Goal: Task Accomplishment & Management: Complete application form

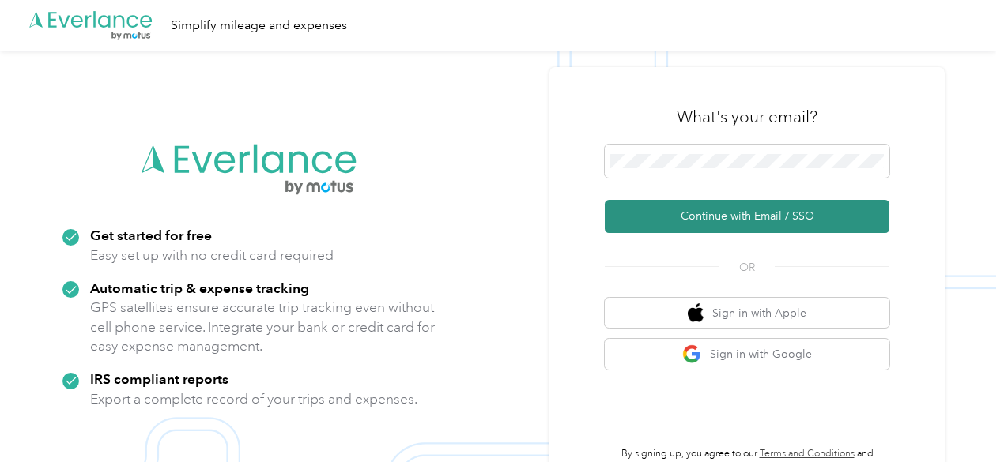
click at [716, 213] on button "Continue with Email / SSO" at bounding box center [747, 216] width 285 height 33
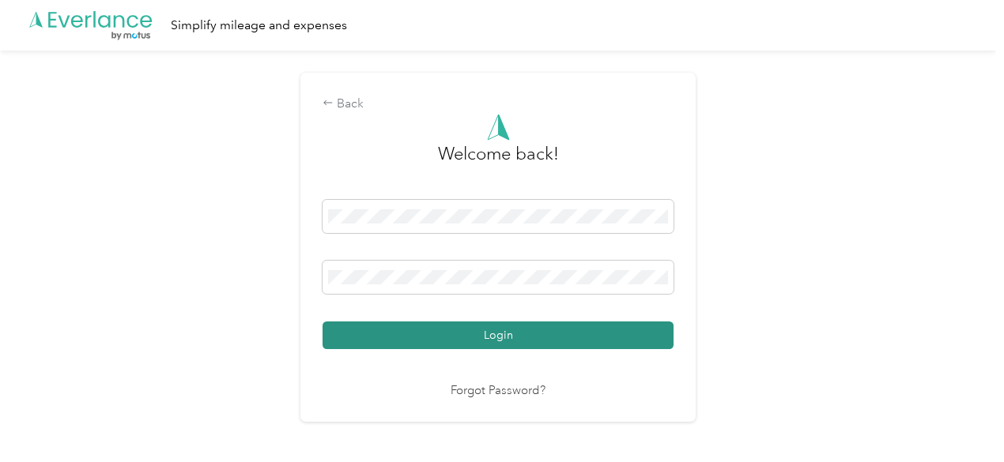
click at [514, 338] on button "Login" at bounding box center [497, 336] width 351 height 28
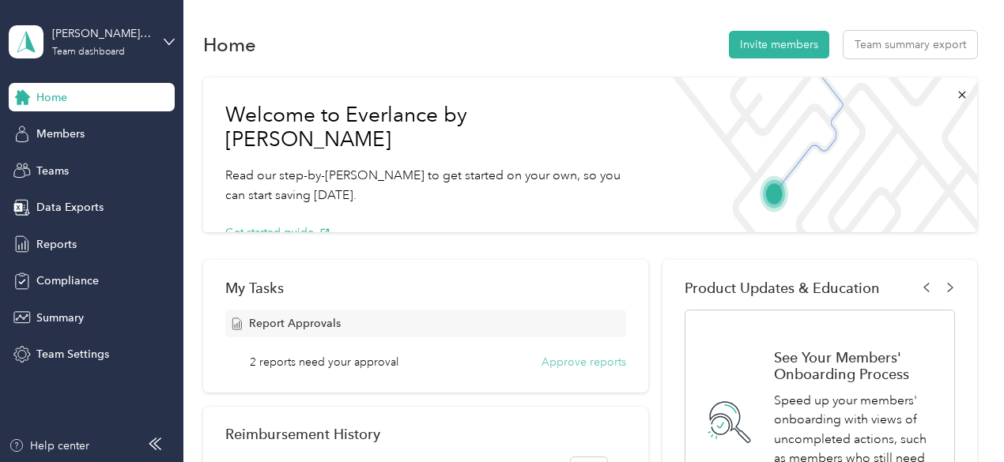
click at [586, 360] on button "Approve reports" at bounding box center [583, 362] width 85 height 17
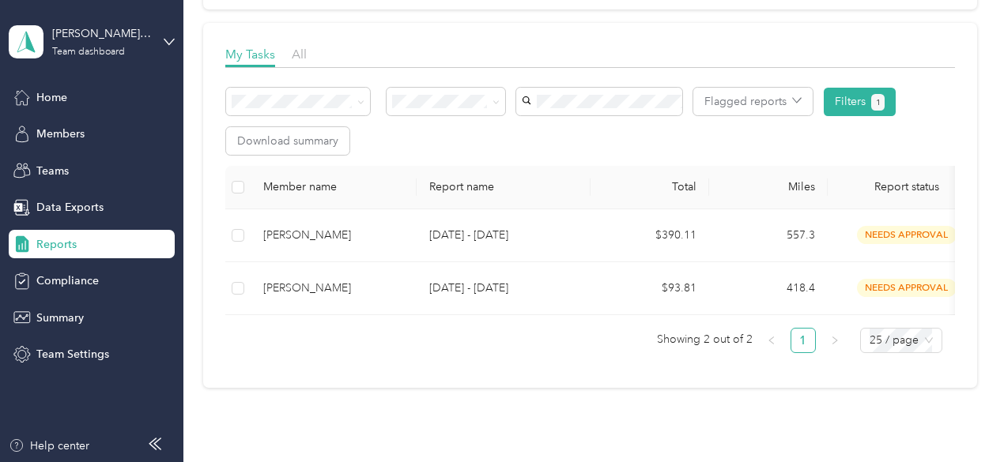
scroll to position [218, 0]
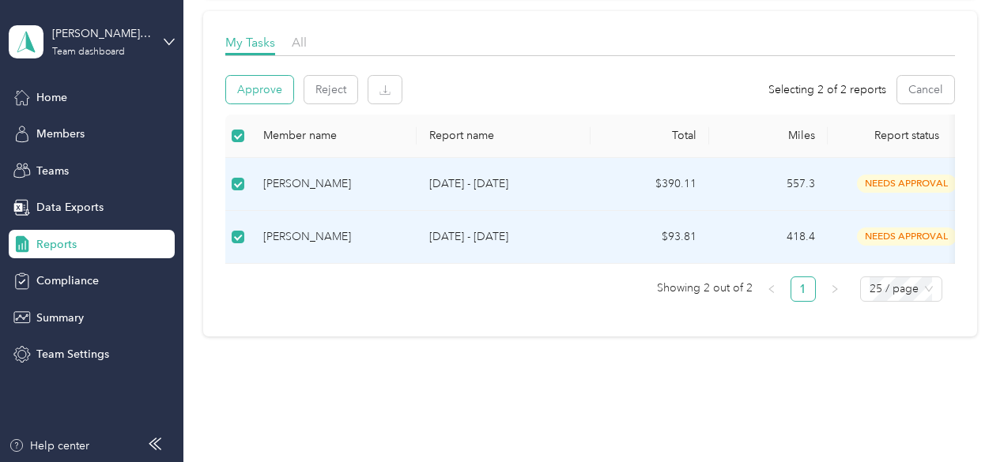
click at [269, 100] on button "Approve" at bounding box center [259, 90] width 67 height 28
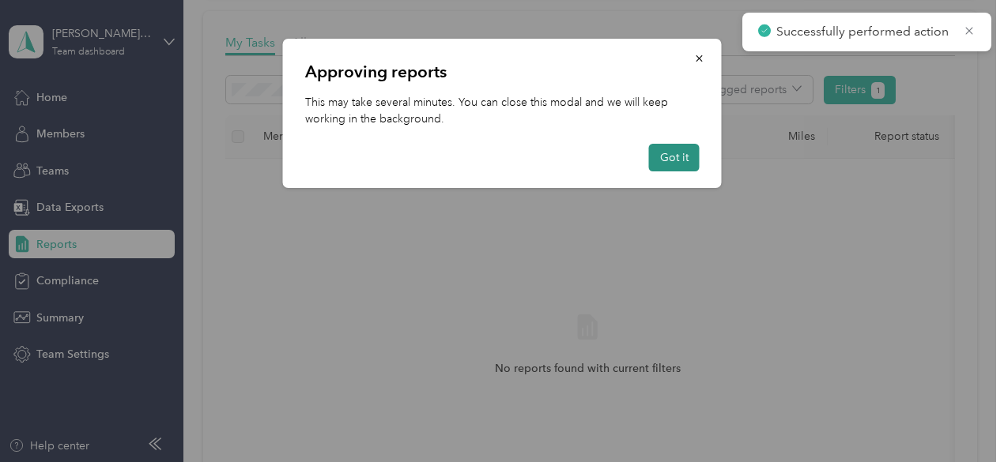
click at [685, 158] on button "Got it" at bounding box center [674, 158] width 51 height 28
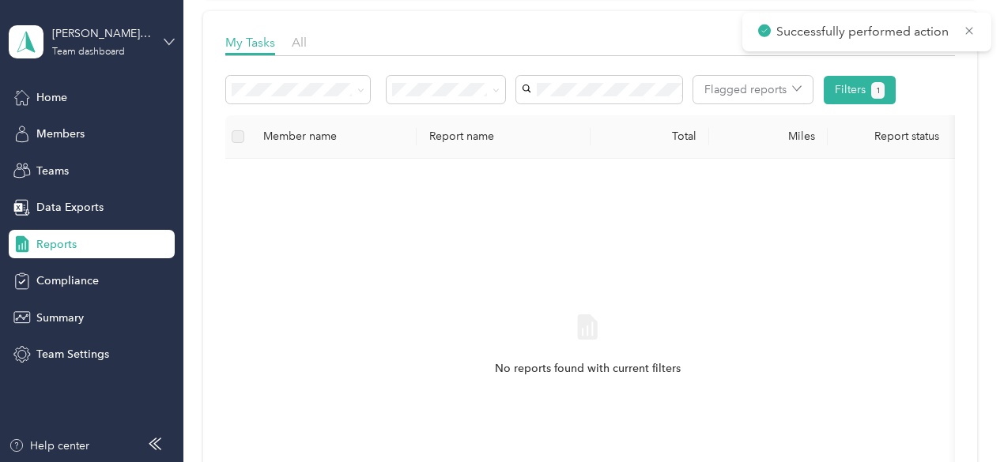
click at [173, 37] on icon at bounding box center [169, 41] width 11 height 11
click at [69, 164] on div "Personal dashboard" at bounding box center [73, 162] width 100 height 17
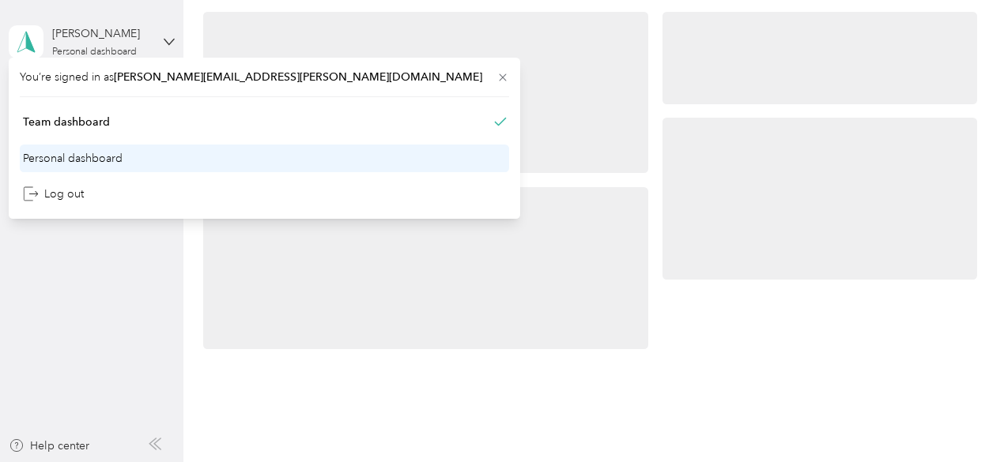
scroll to position [218, 0]
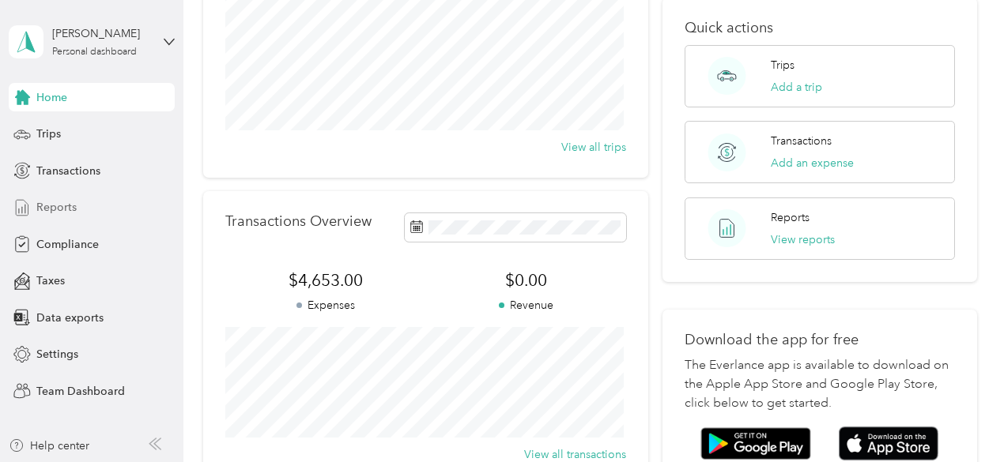
click at [55, 202] on span "Reports" at bounding box center [56, 207] width 40 height 17
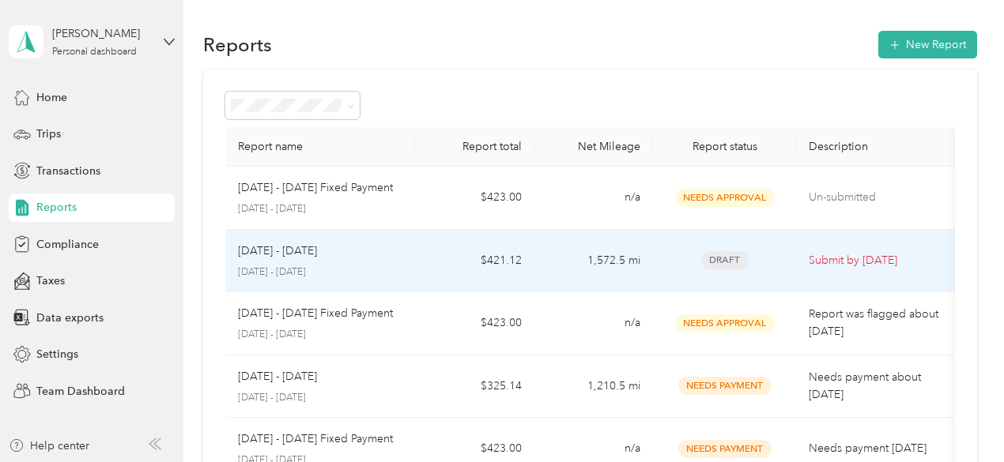
click at [858, 261] on p "Submit by [DATE]" at bounding box center [876, 260] width 134 height 17
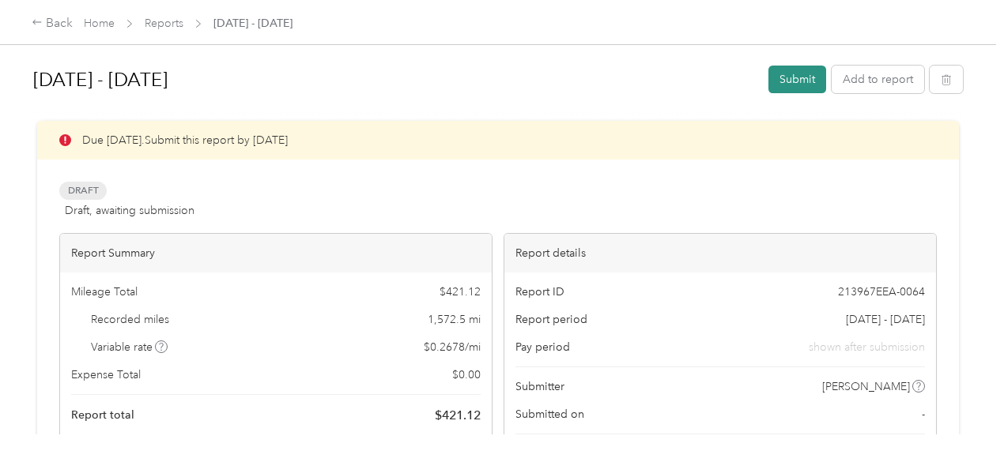
click at [784, 77] on button "Submit" at bounding box center [797, 80] width 58 height 28
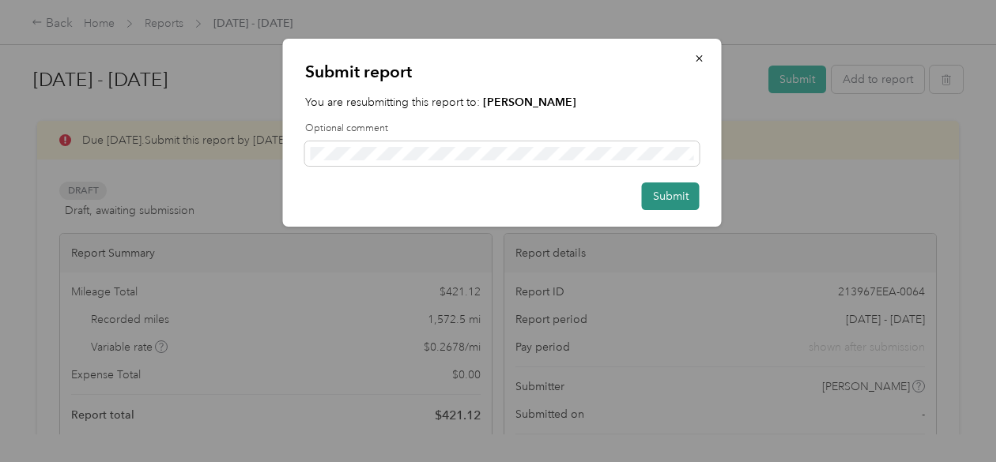
click at [677, 196] on button "Submit" at bounding box center [671, 197] width 58 height 28
